Goal: Transaction & Acquisition: Purchase product/service

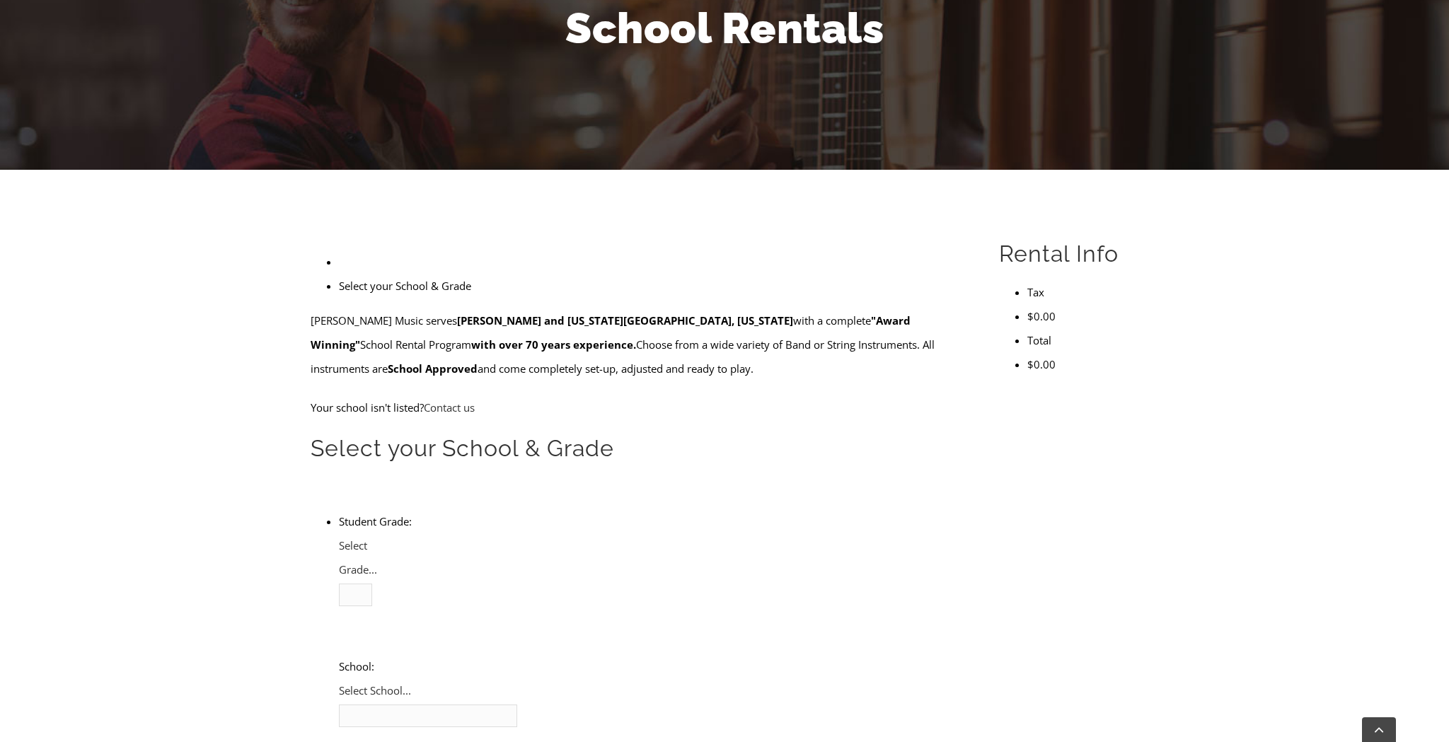
scroll to position [216, 0]
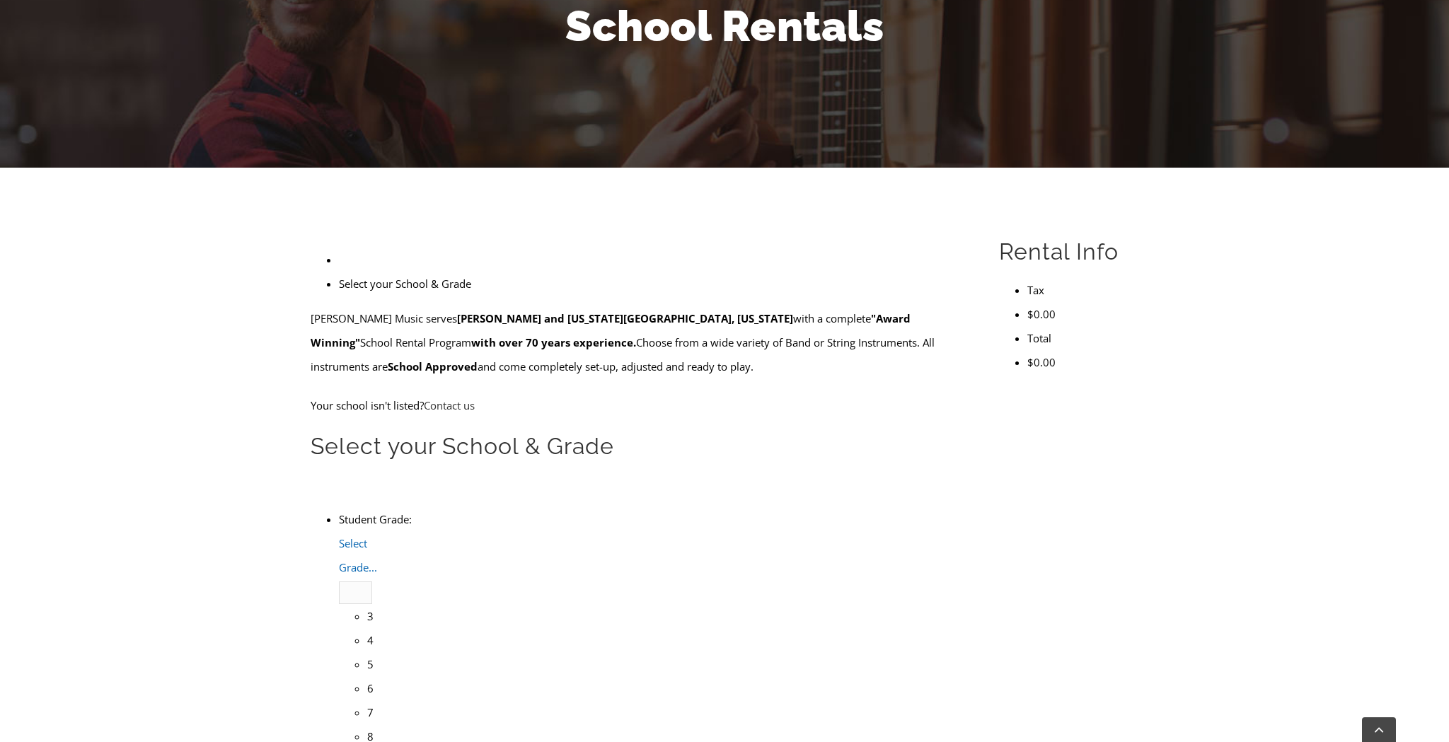
click at [377, 536] on span "Select Grade..." at bounding box center [358, 555] width 38 height 38
click at [372, 628] on li "4" at bounding box center [369, 640] width 5 height 24
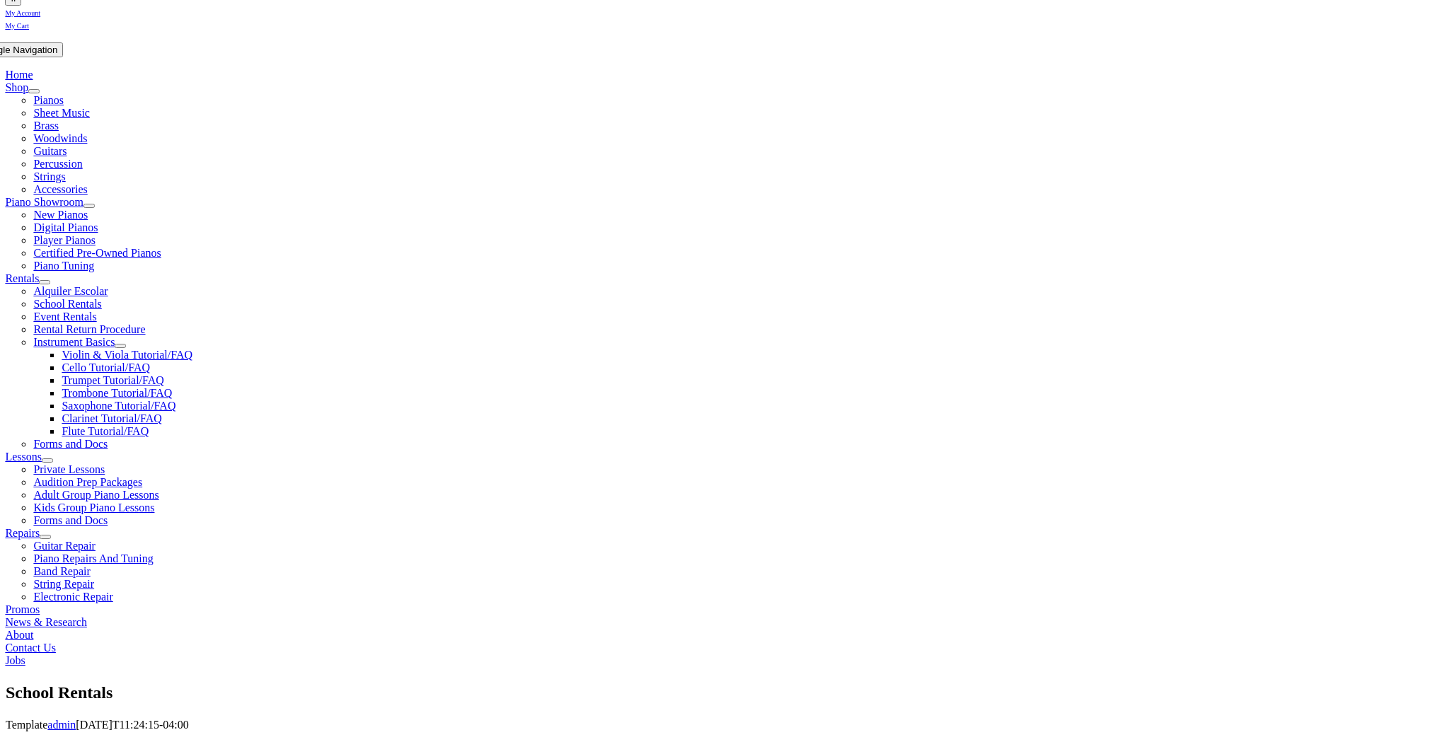
scroll to position [241, 0]
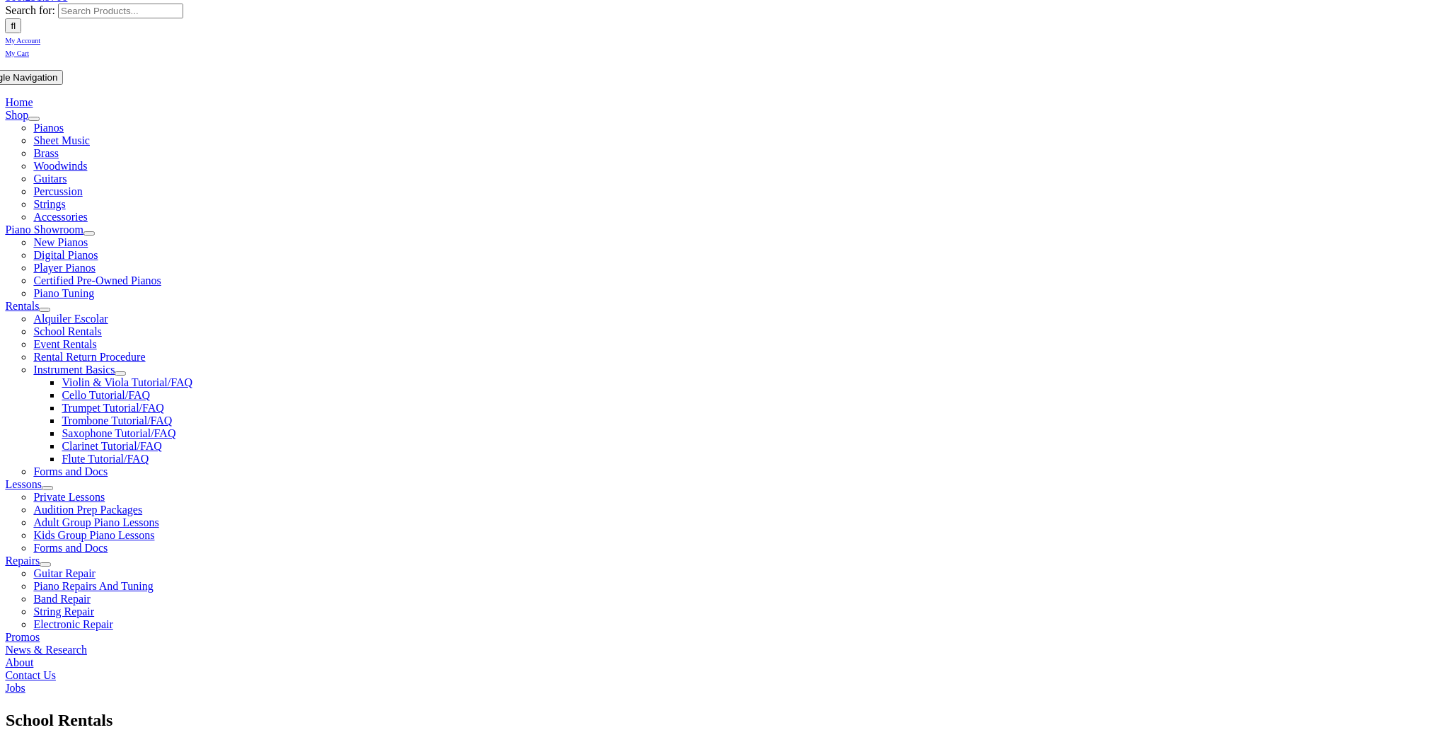
scroll to position [215, 0]
checkbox input"] "true"
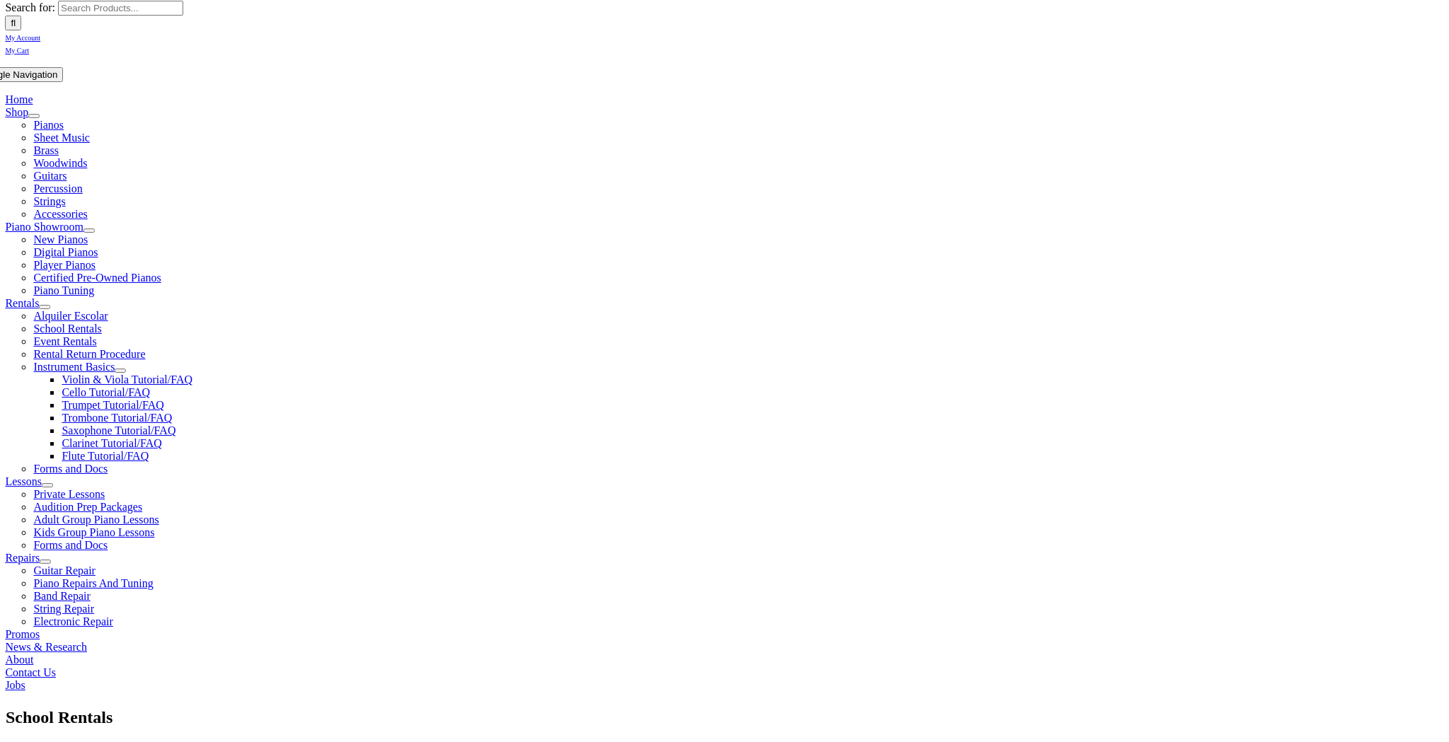
checkbox input"] "true"
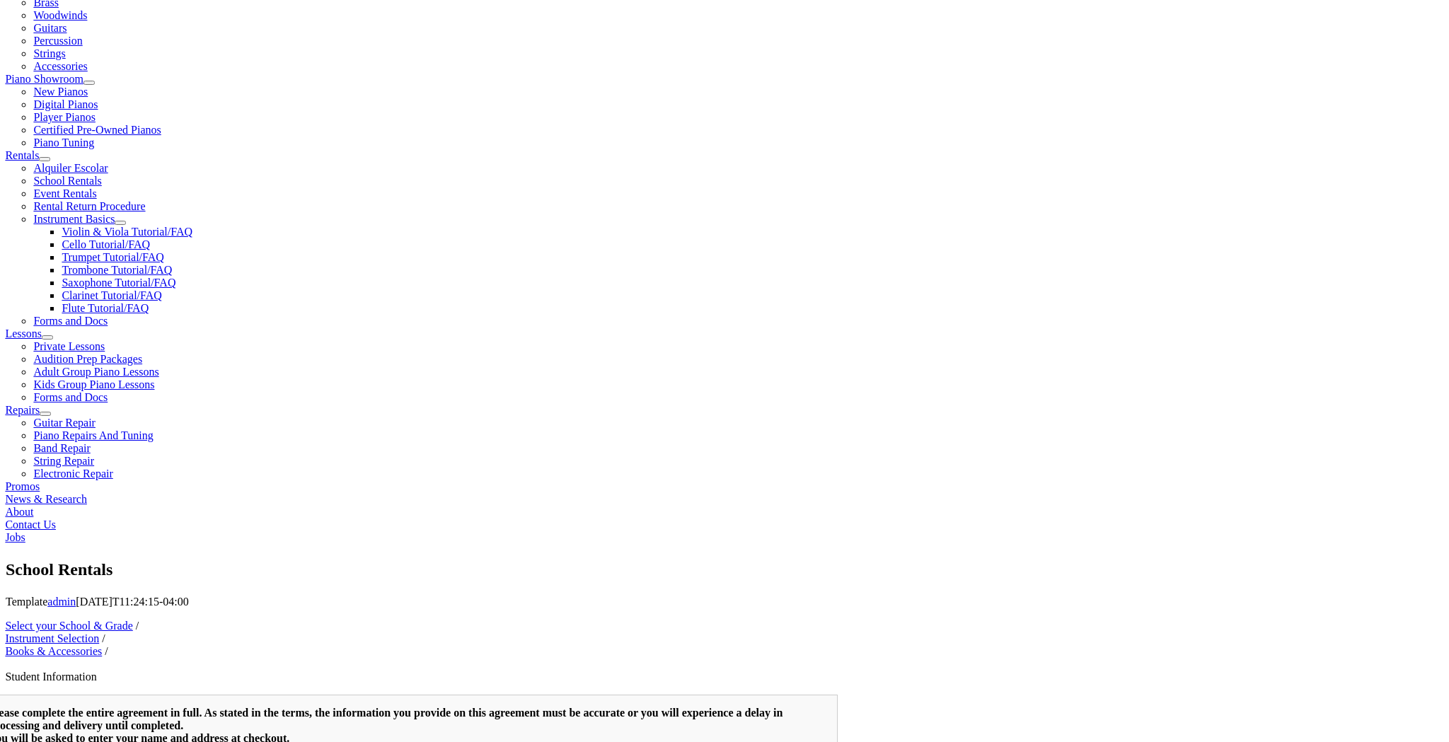
scroll to position [337, 0]
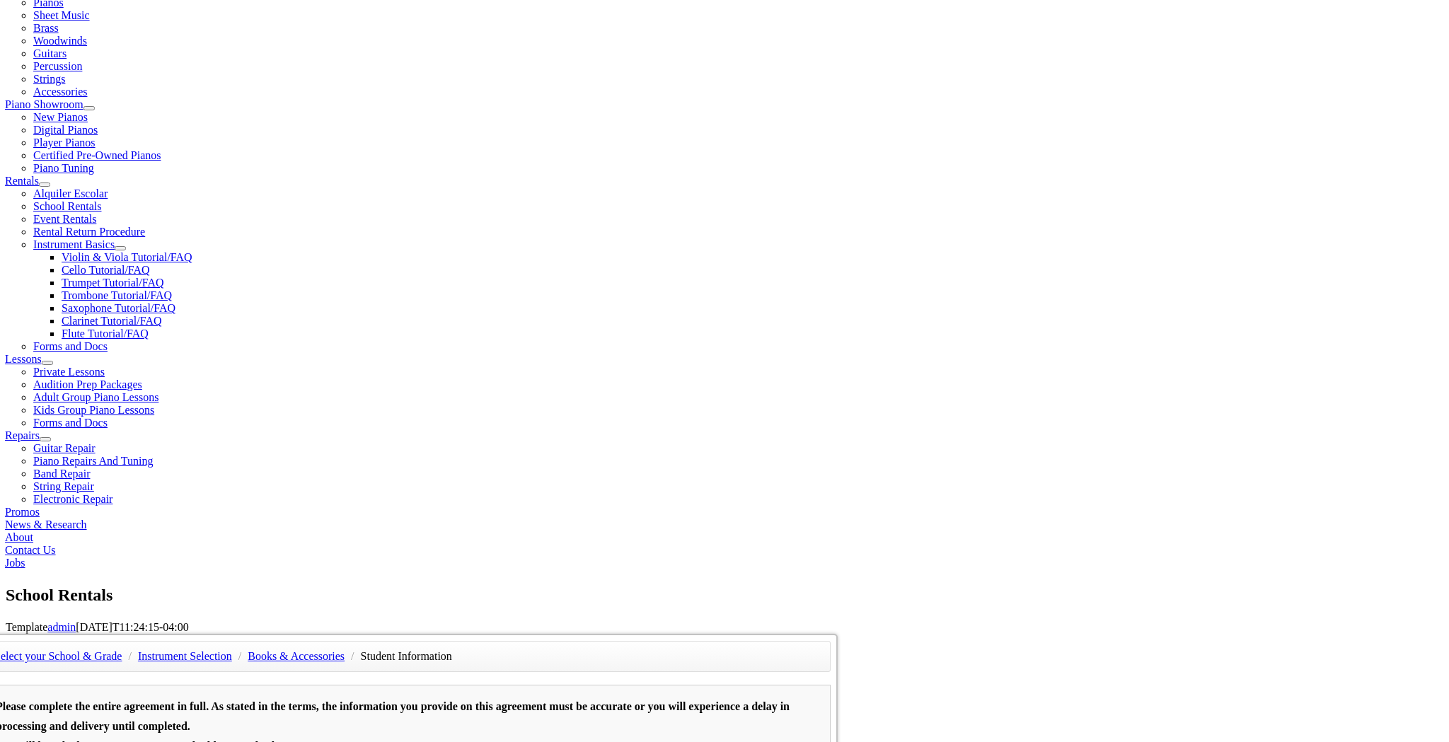
type input "Althea"
type input "Rook"
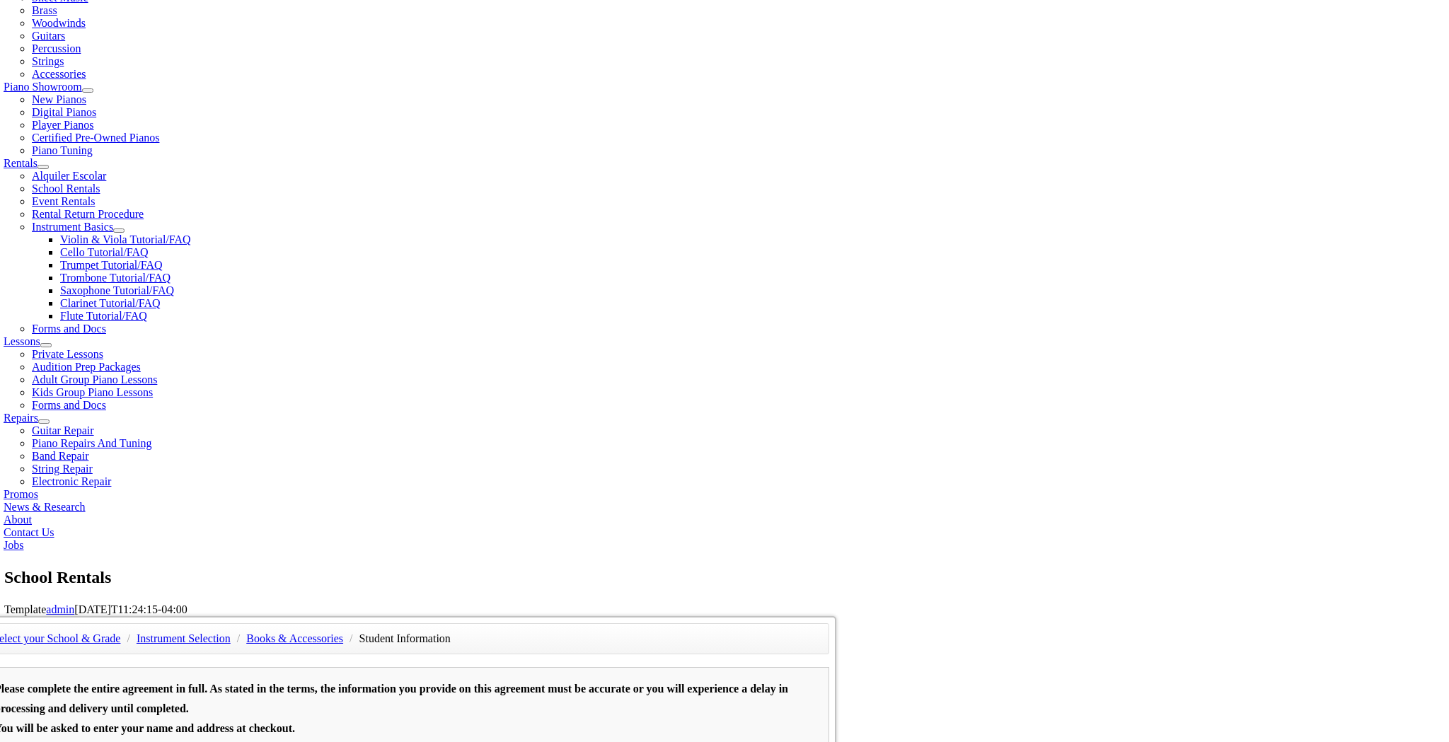
scroll to position [355, 0]
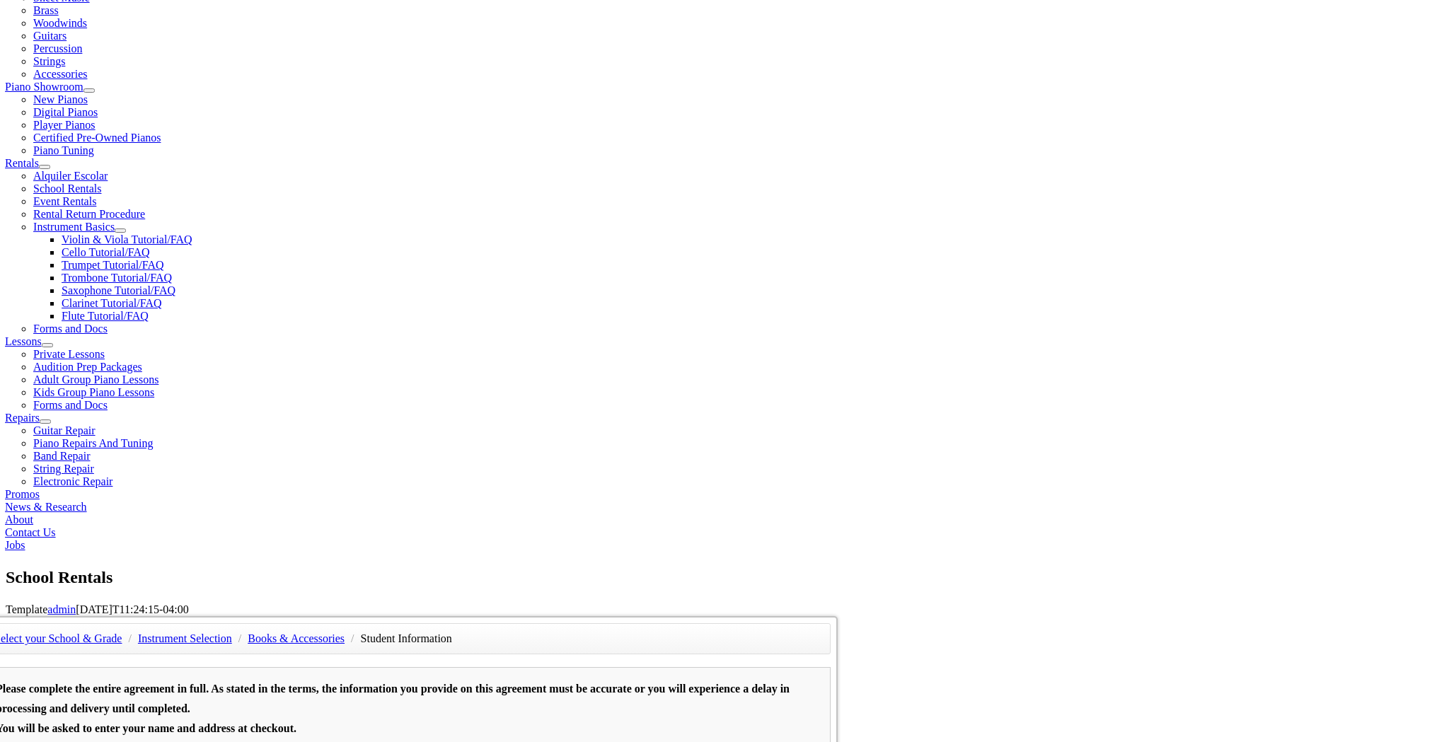
scroll to position [0, 0]
type input "Tri Count"
type input "1"
type input "Tri County Chiropractic"
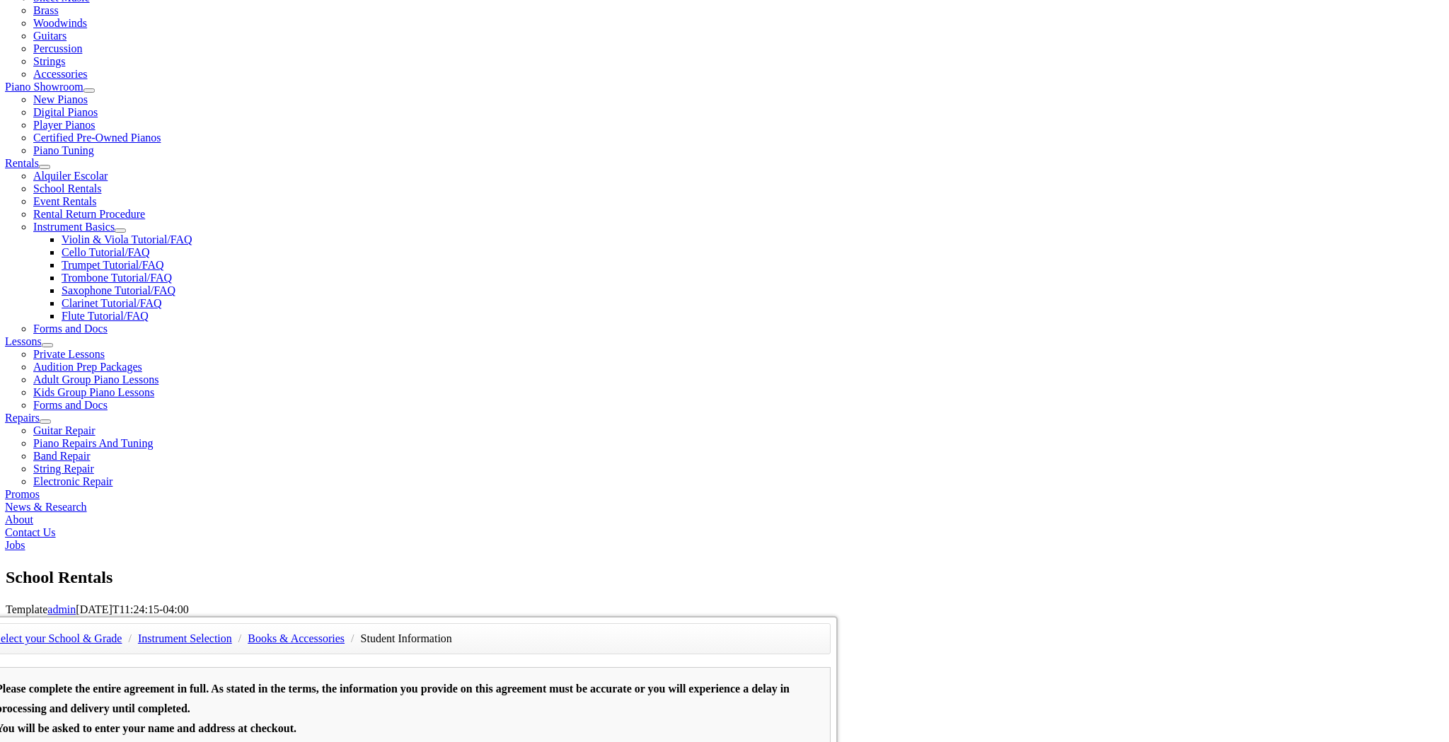
type input "3"
type input "[CREDIT_CARD_NUMBER]"
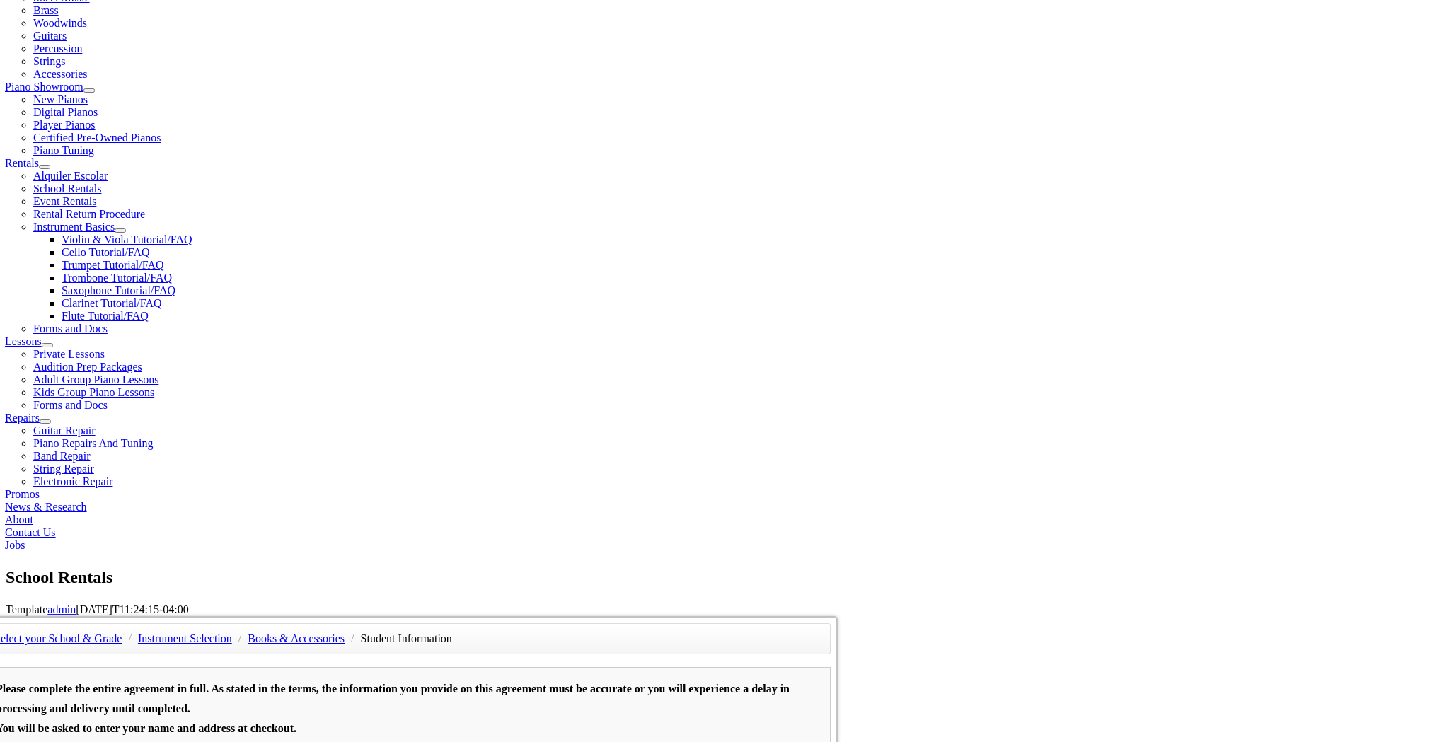
drag, startPoint x: 410, startPoint y: 381, endPoint x: 304, endPoint y: 381, distance: 105.4
click at [304, 616] on div "Select your School & Grade / Instrument Selection / Books & Accessories / Stude…" at bounding box center [407, 616] width 861 height 0
type input "29877321"
type input "11/21/1985"
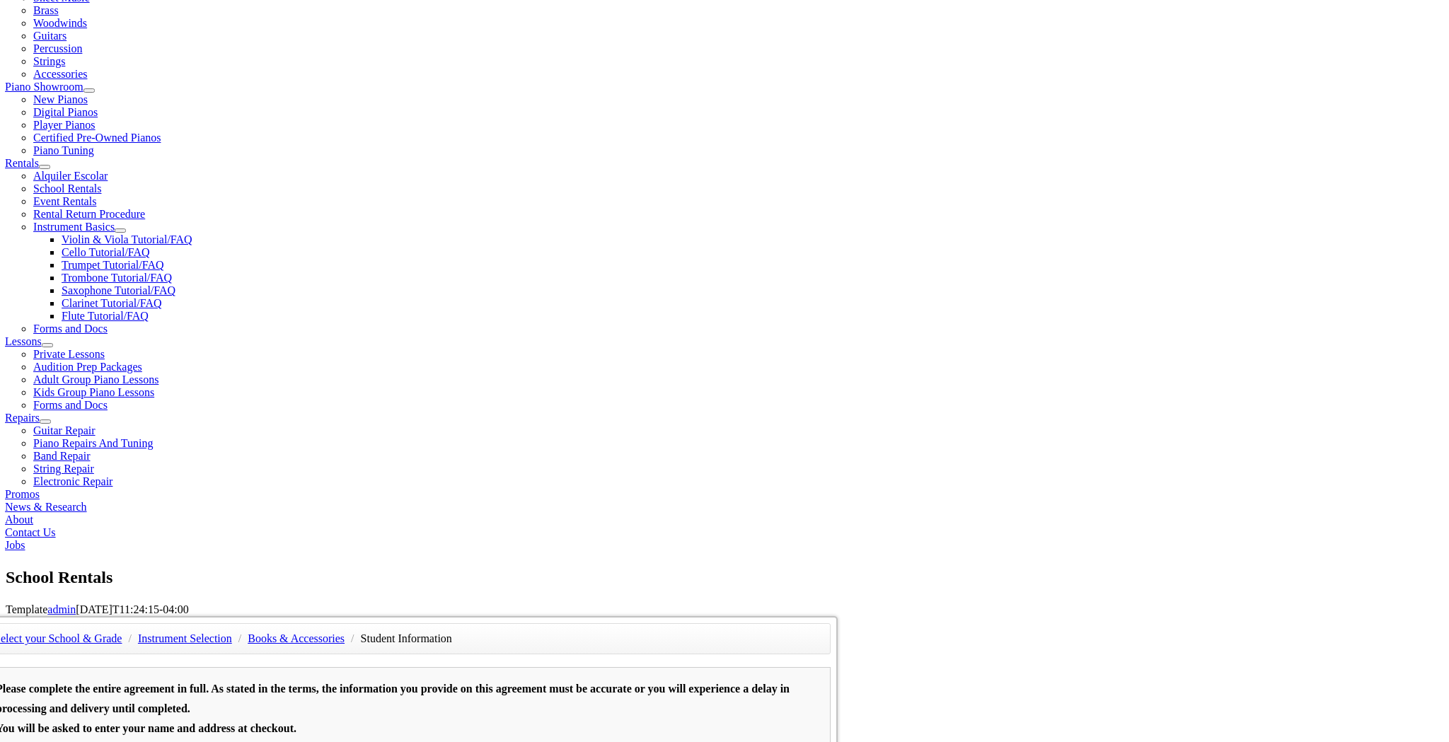
type input "Matt Rook"
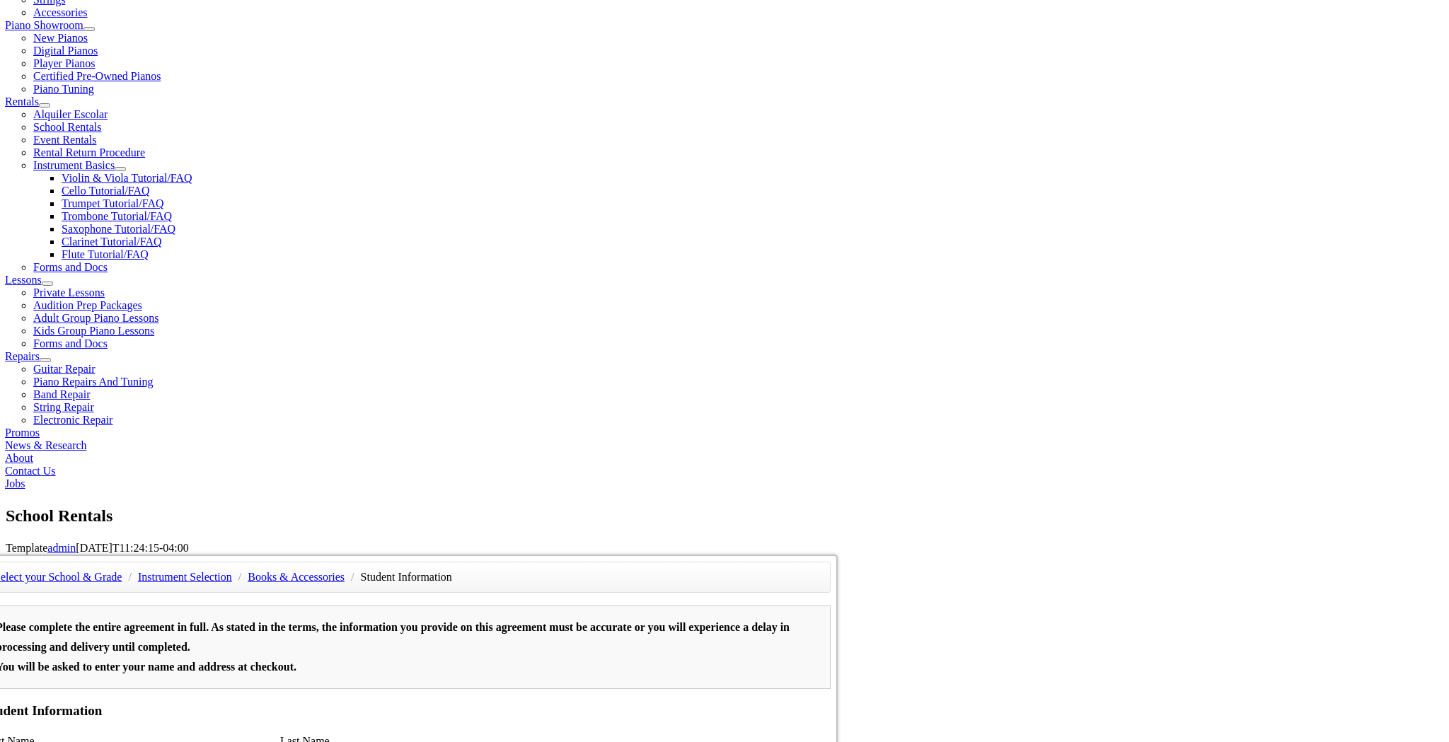
scroll to position [422, 0]
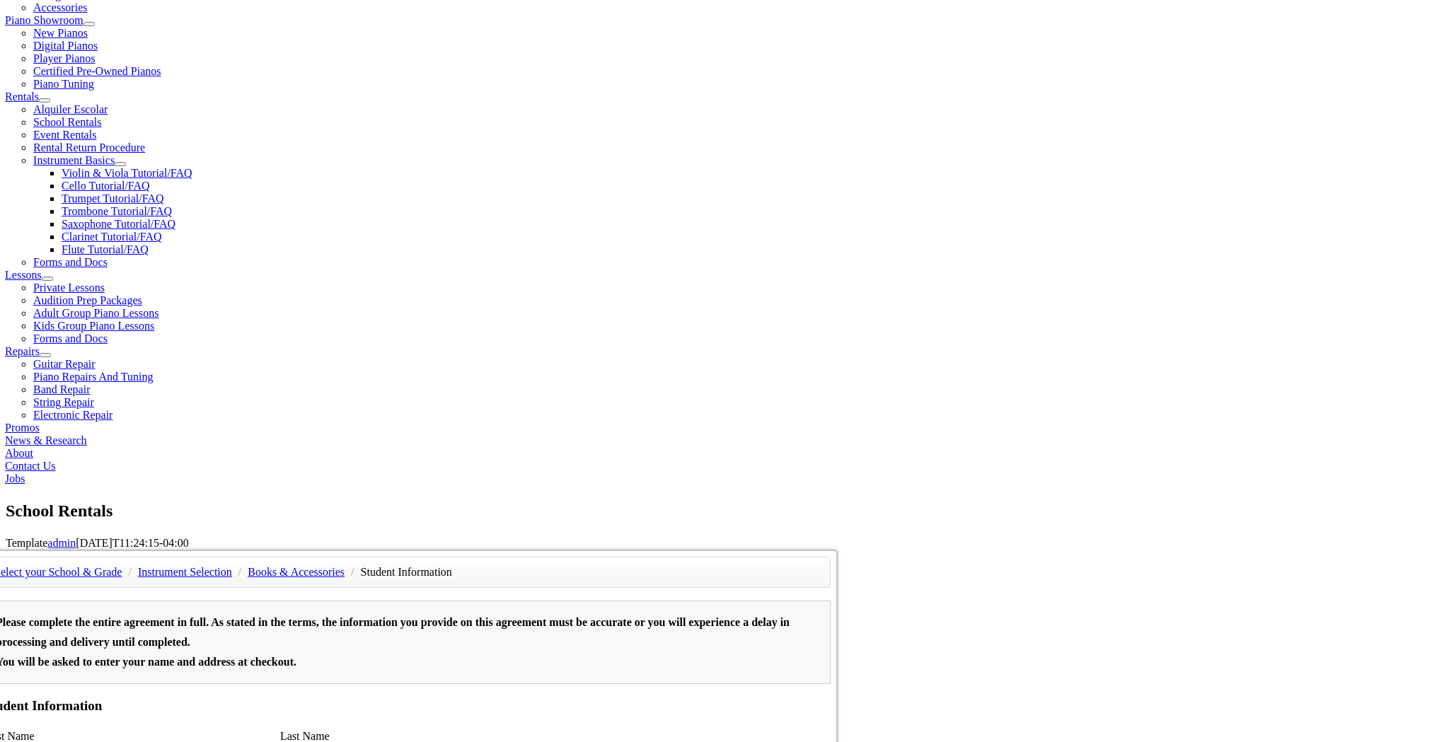
type input "TopGolf"
type input "8036108292"
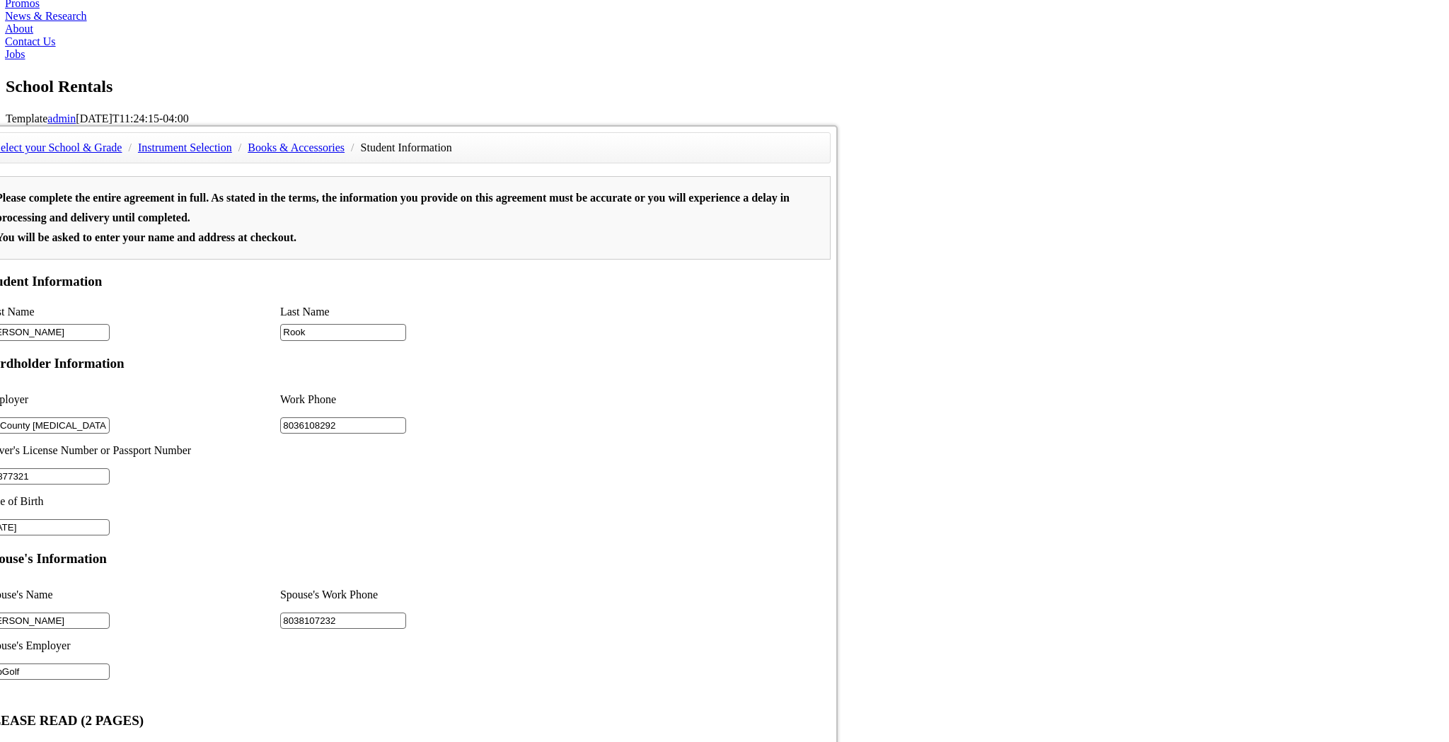
scroll to position [847, 0]
type input "8038107232"
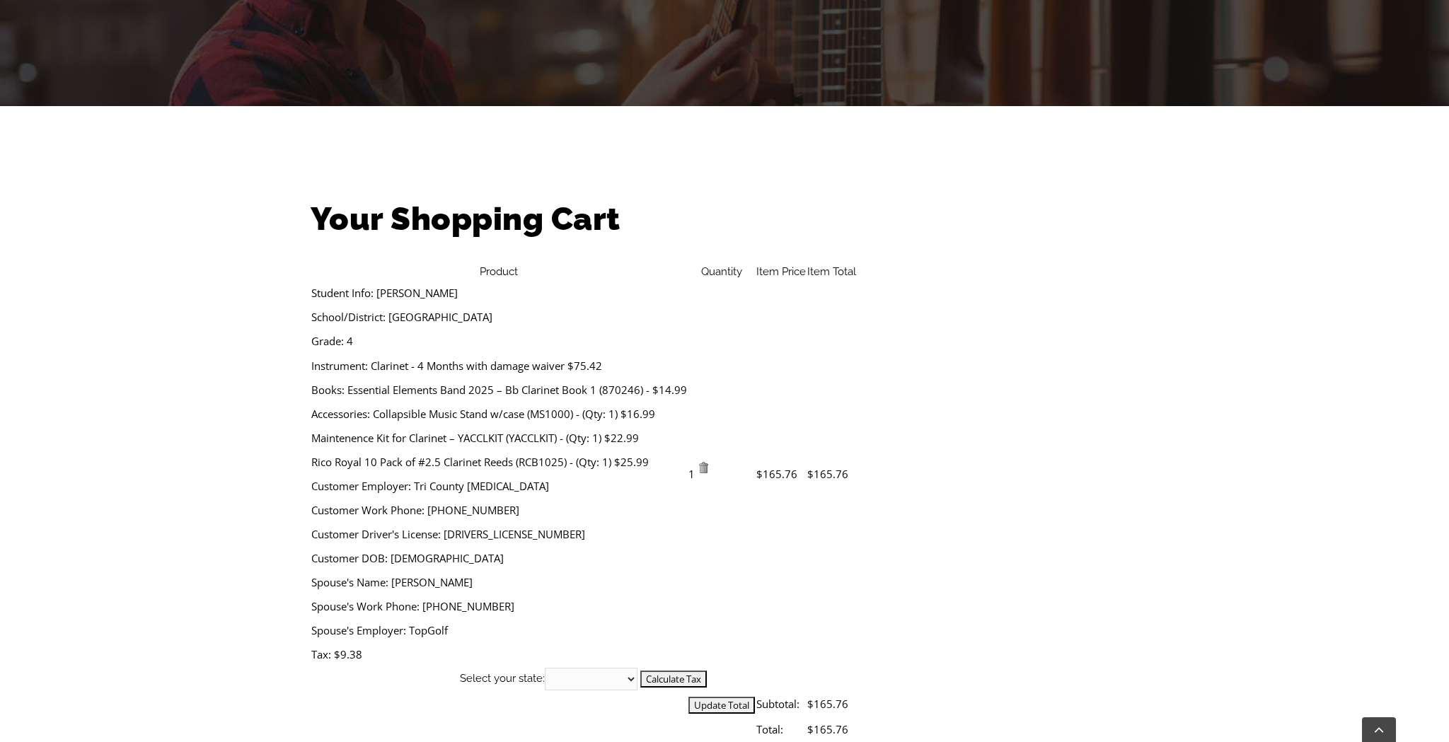
scroll to position [278, 0]
select select "PA"
click at [707, 670] on input "Calculate Tax" at bounding box center [673, 678] width 66 height 17
click at [755, 696] on input "Update Total" at bounding box center [721, 704] width 66 height 17
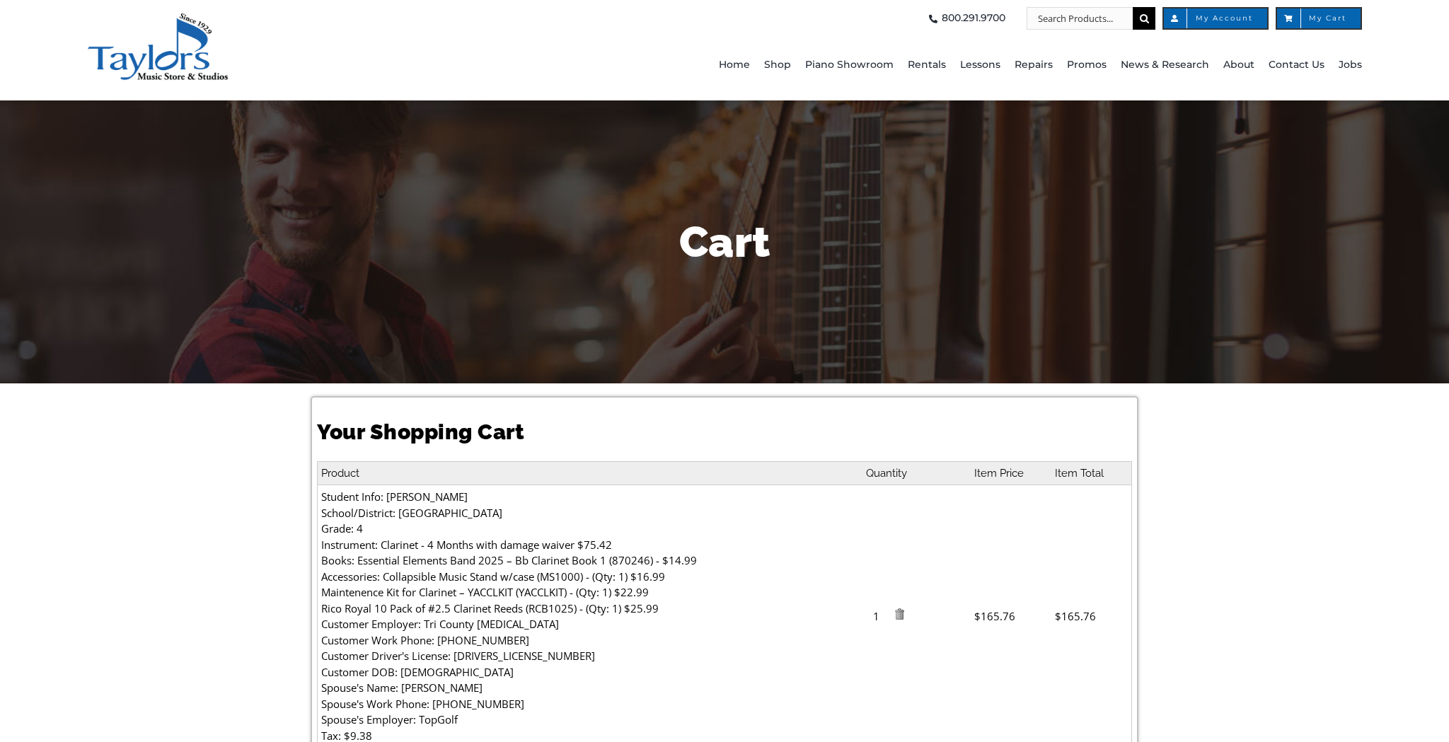
select select "PA"
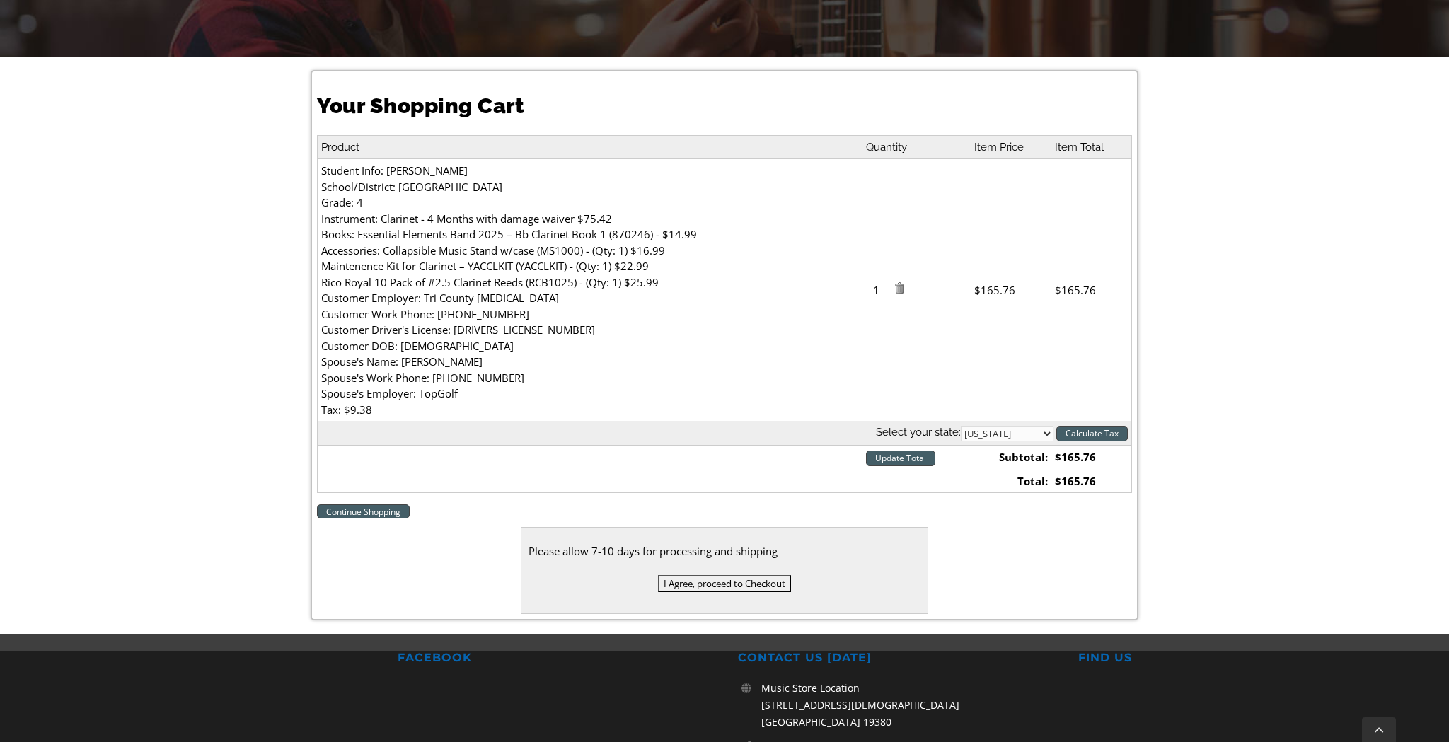
scroll to position [329, 0]
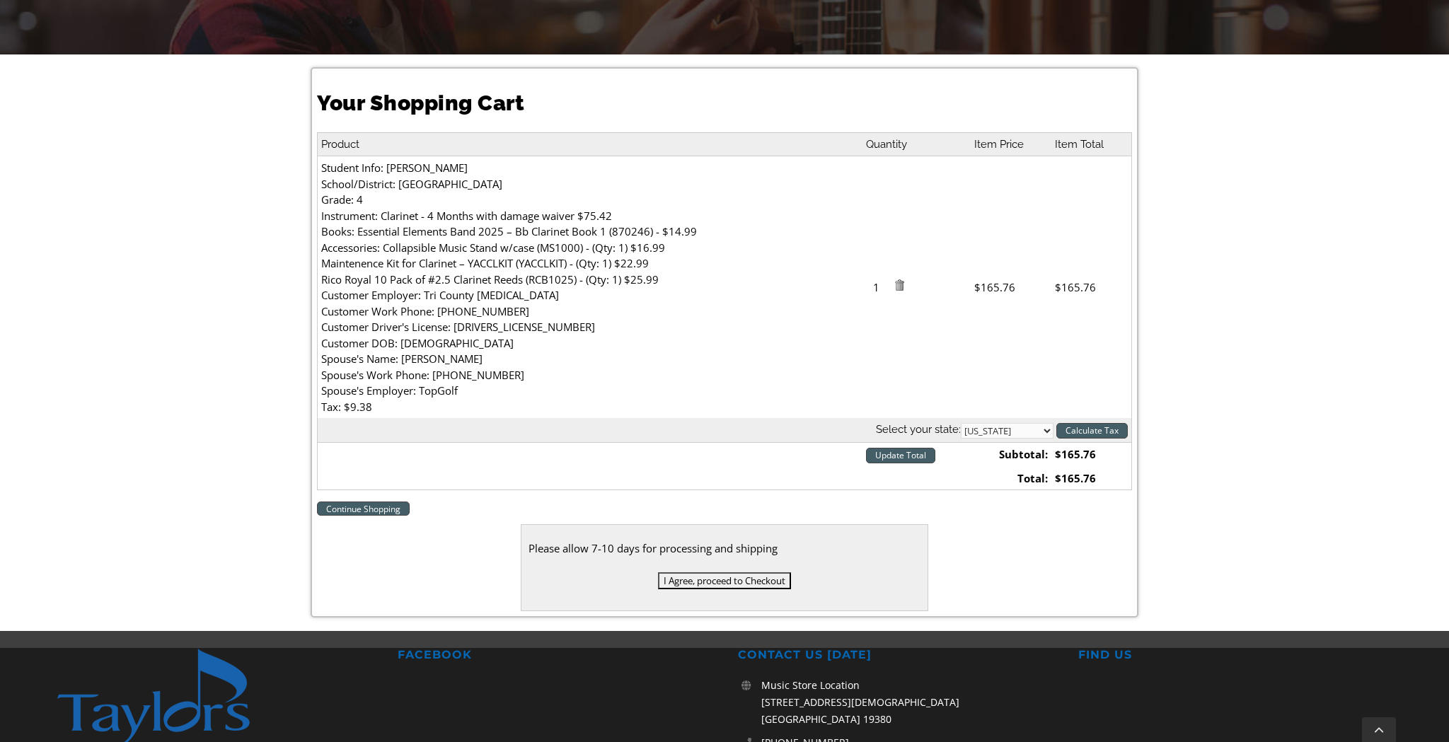
click at [757, 578] on input "I Agree, proceed to Checkout" at bounding box center [724, 580] width 133 height 17
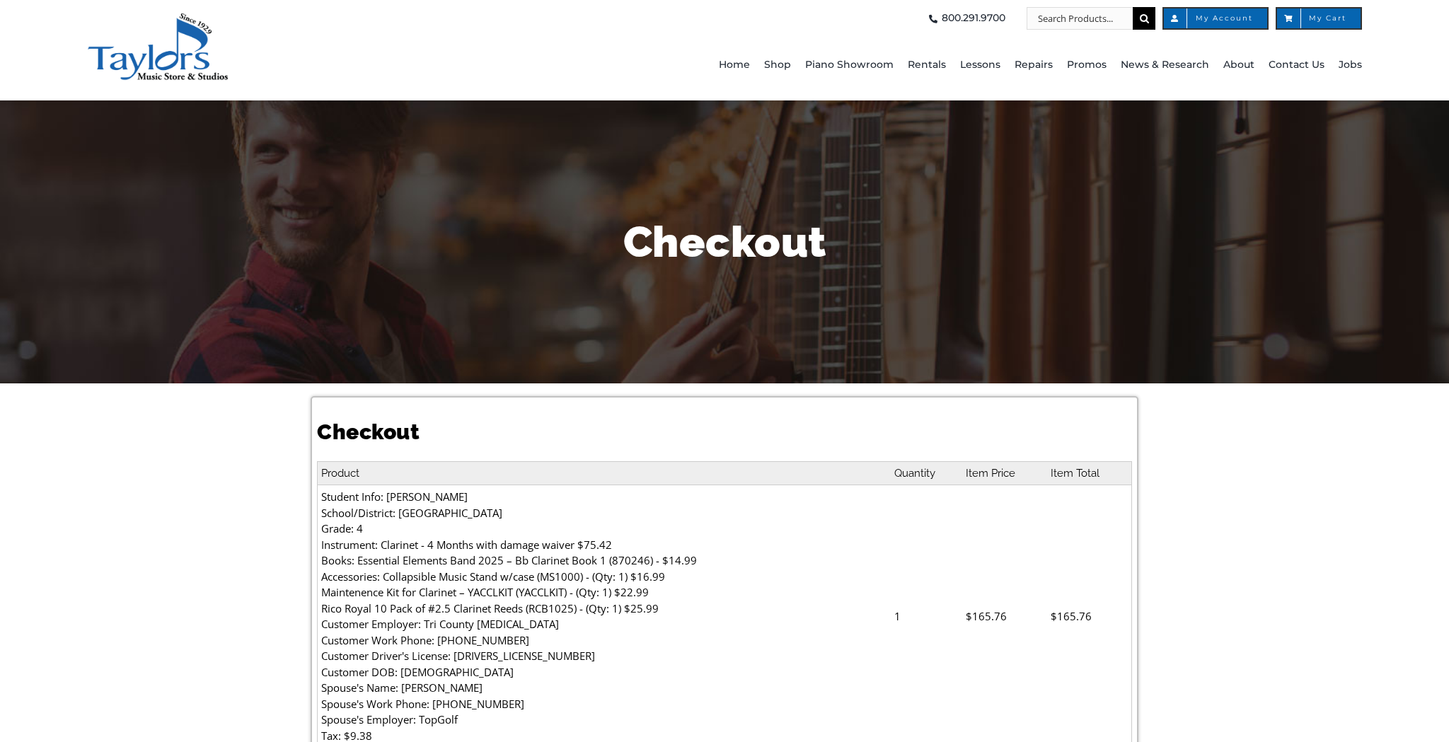
select select
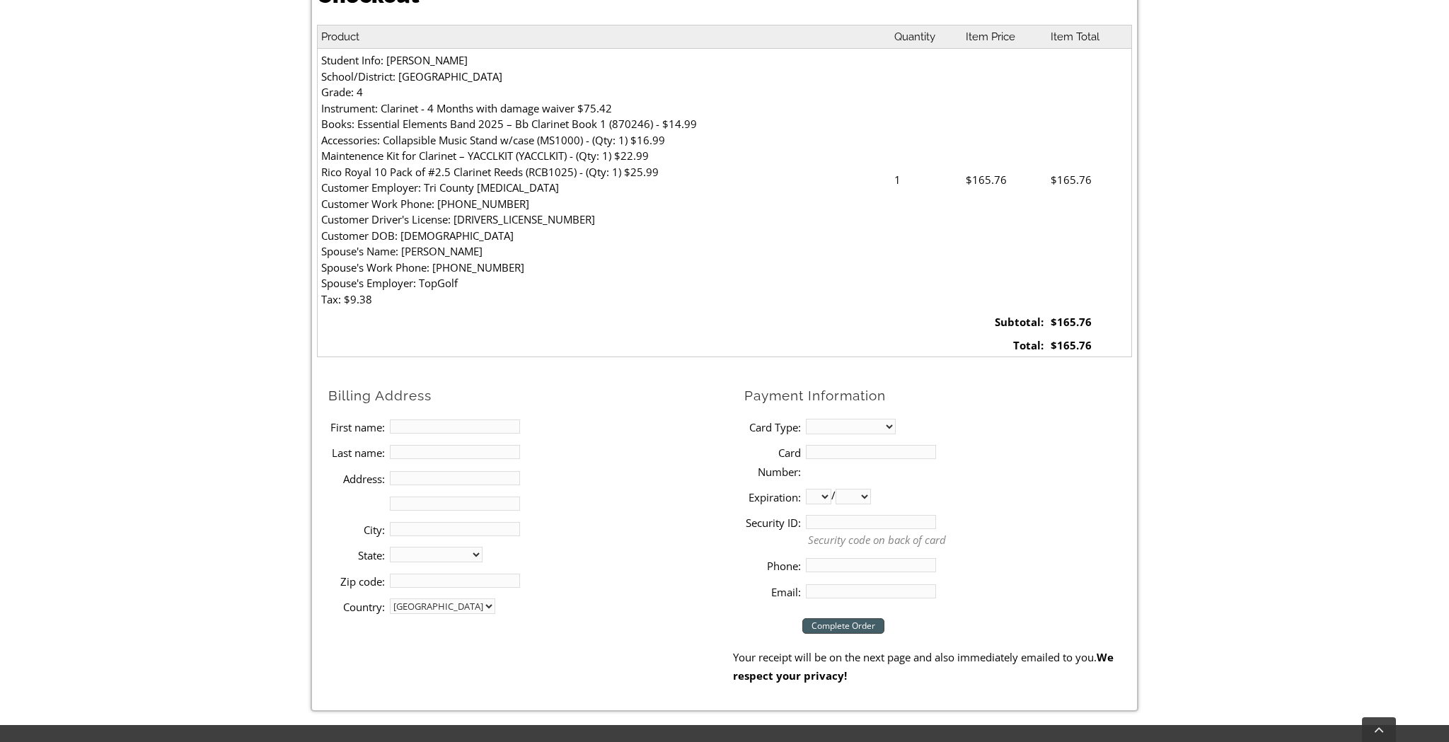
scroll to position [448, 0]
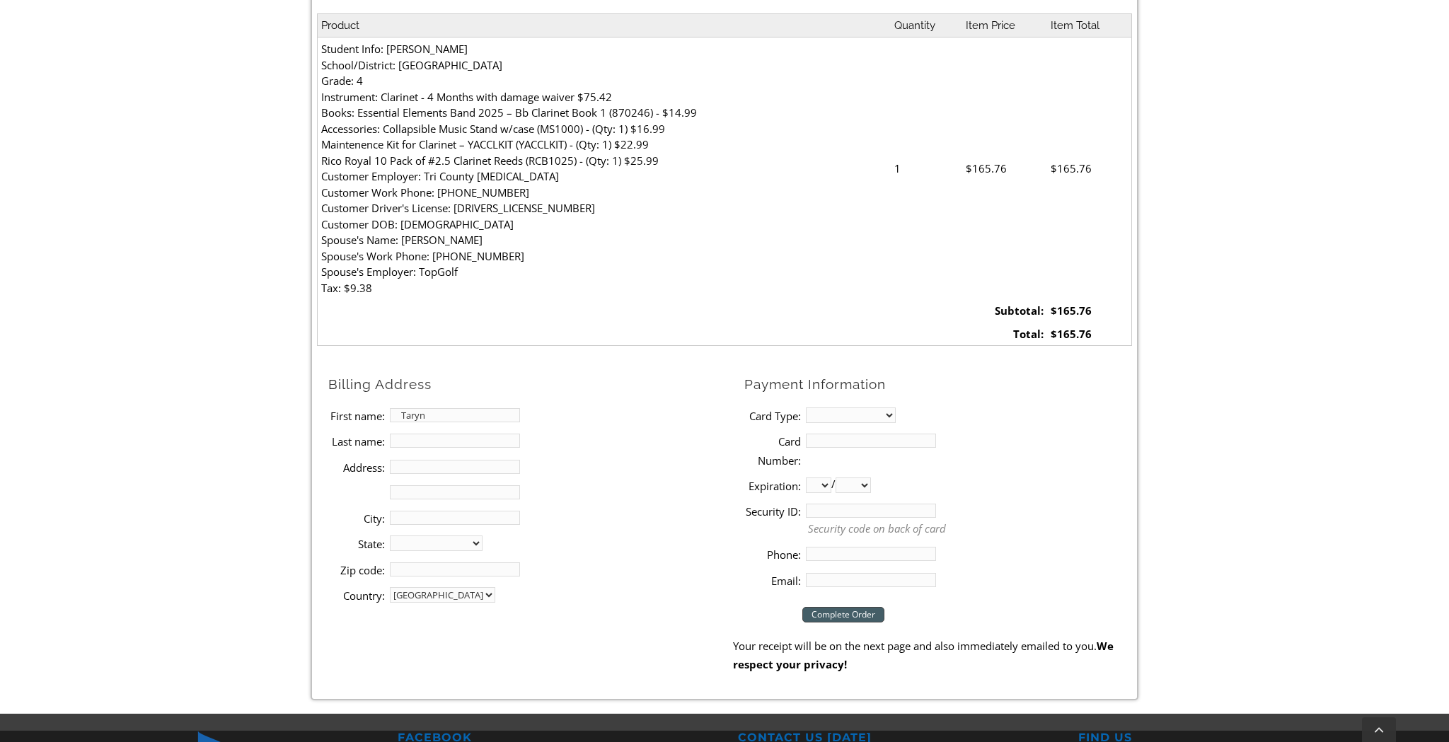
type input "Taryn"
type input "Rook"
type input "1194 Oakdale Dr"
type input "Pottstown"
select select "PA"
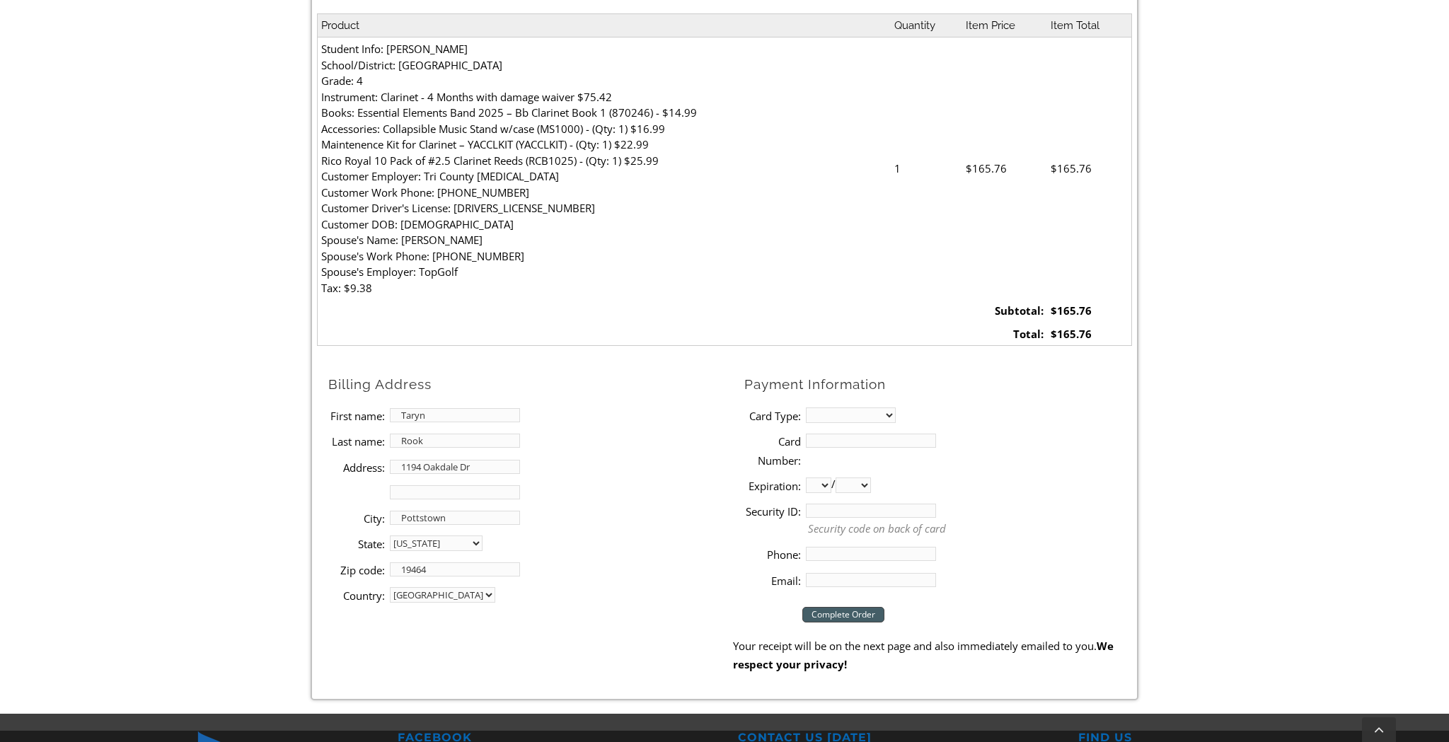
type input "19464"
select select "visa"
click at [840, 436] on input "Card Number:" at bounding box center [871, 441] width 130 height 14
type input "[CREDIT_CARD_NUMBER]"
select select "03"
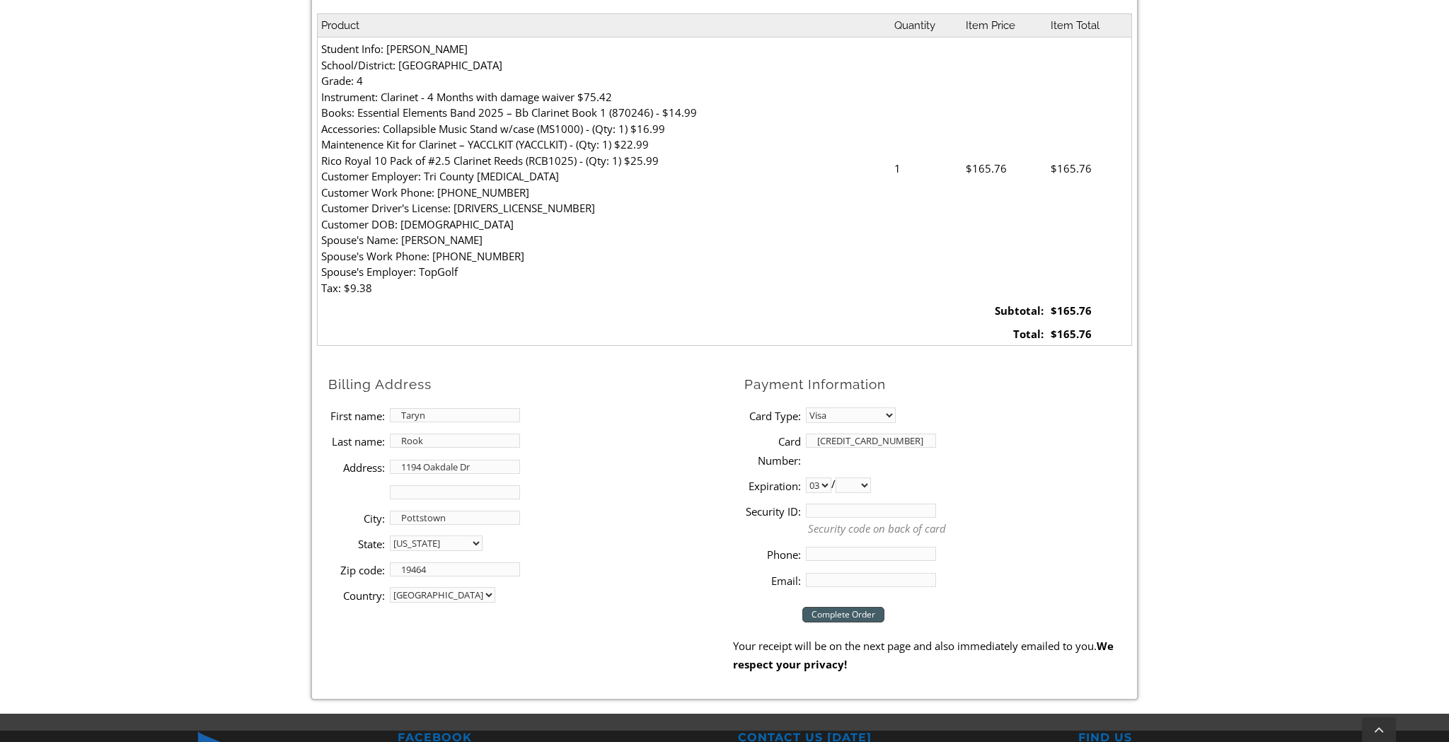
select select "2029"
type input "228"
click at [848, 547] on input "Phone:" at bounding box center [871, 554] width 130 height 14
type input "8036108292"
type input "[EMAIL_ADDRESS][DOMAIN_NAME]"
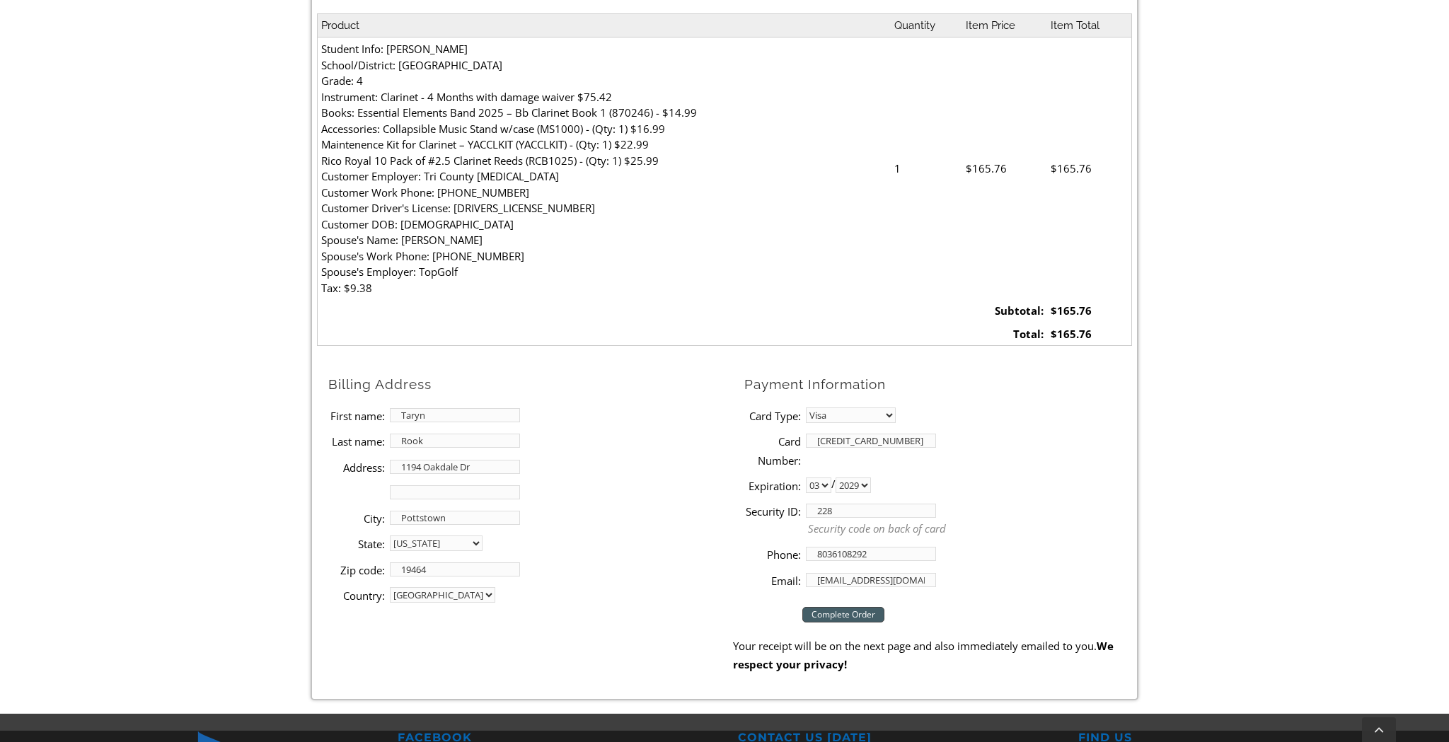
click at [864, 607] on input "Complete Order" at bounding box center [843, 615] width 82 height 16
